Goal: Task Accomplishment & Management: Manage account settings

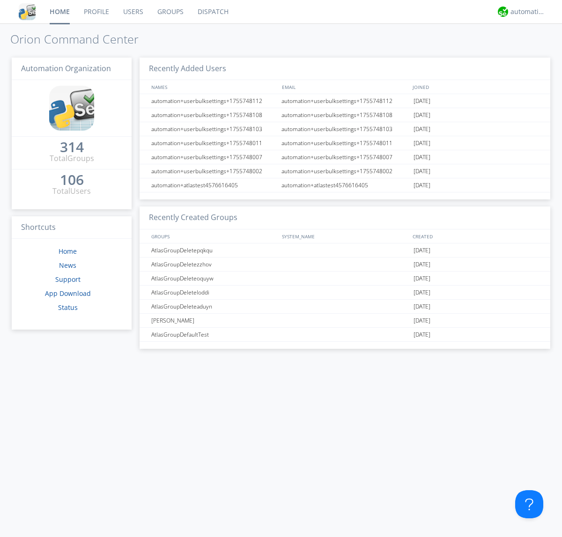
click at [133, 12] on link "Users" at bounding box center [133, 11] width 34 height 23
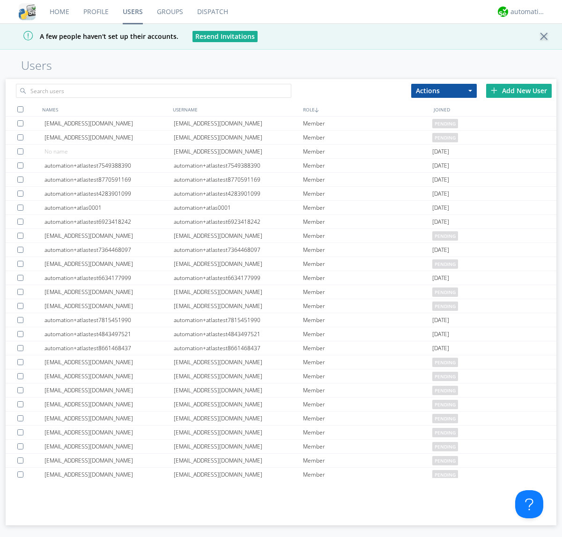
click at [519, 90] on div "Add New User" at bounding box center [519, 91] width 66 height 14
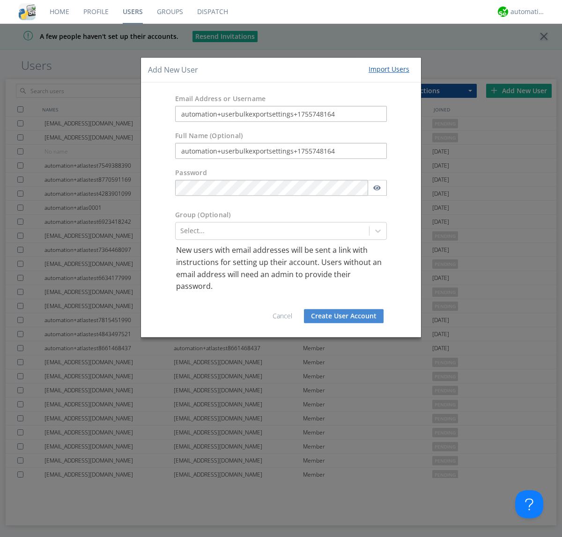
click at [344, 316] on button "Create User Account" at bounding box center [344, 316] width 80 height 14
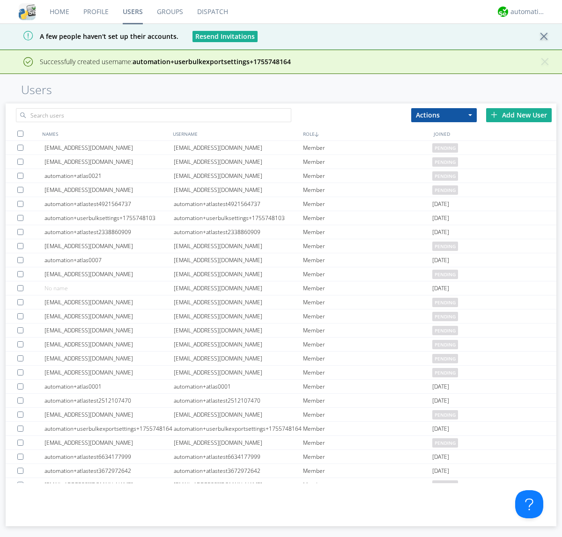
click at [519, 115] on div "Add New User" at bounding box center [519, 115] width 66 height 14
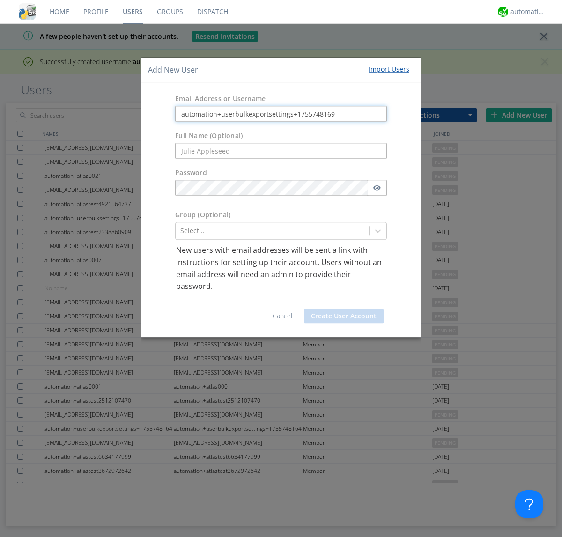
type input "automation+userbulkexportsettings+1755748169"
click at [344, 316] on button "Create User Account" at bounding box center [344, 316] width 80 height 14
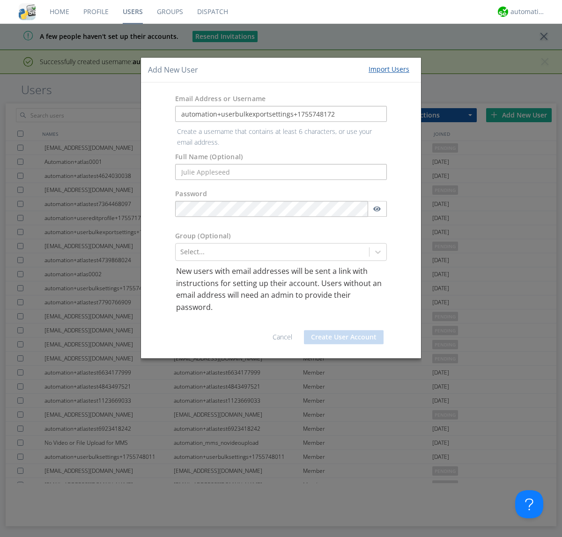
type input "automation+userbulkexportsettings+1755748172"
click at [344, 330] on button "Create User Account" at bounding box center [344, 337] width 80 height 14
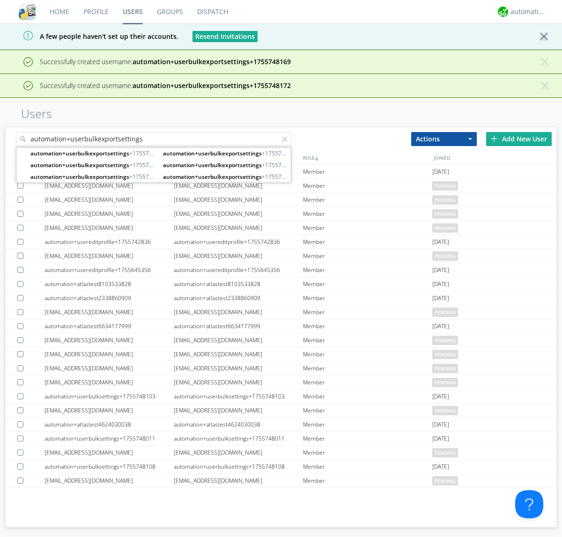
type input "automation+userbulkexportsettings"
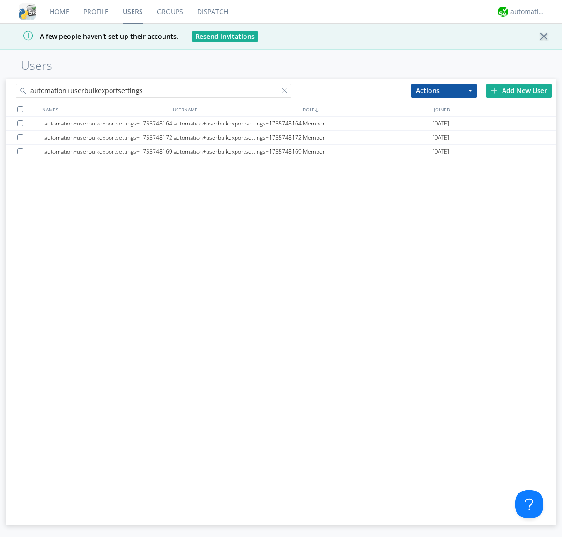
click at [20, 109] on div at bounding box center [20, 109] width 6 height 6
click at [444, 90] on button "Actions" at bounding box center [444, 91] width 66 height 14
click at [0, 0] on link "Export Users" at bounding box center [0, 0] width 0 height 0
click at [287, 92] on div at bounding box center [286, 92] width 9 height 9
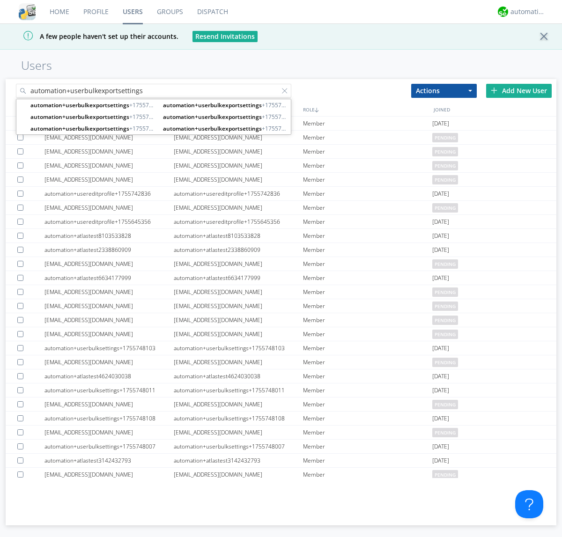
type input "automation+userbulkexportsettings"
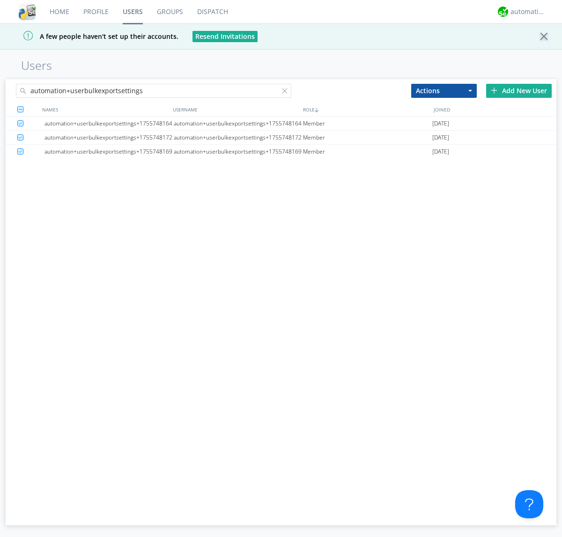
click at [444, 90] on button "Actions" at bounding box center [444, 91] width 66 height 14
click at [0, 0] on link "Delete User" at bounding box center [0, 0] width 0 height 0
